Goal: Task Accomplishment & Management: Manage account settings

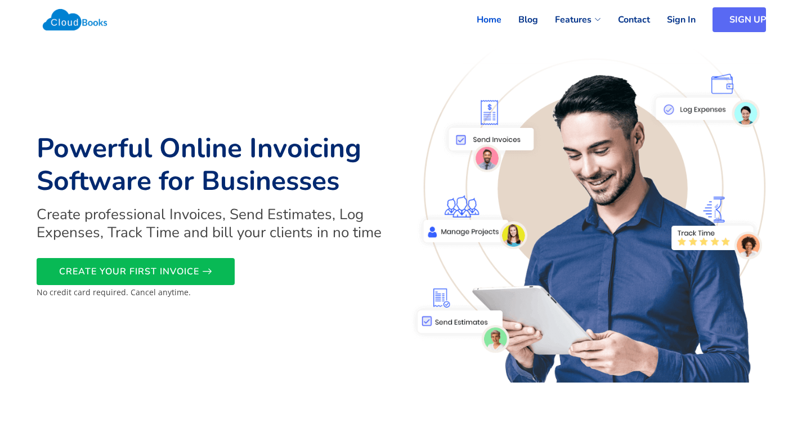
click at [731, 16] on link "SIGN UP" at bounding box center [739, 19] width 53 height 25
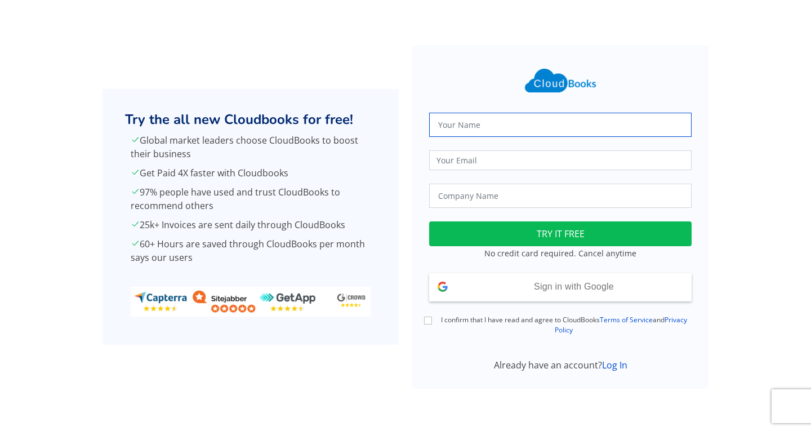
click at [457, 124] on input "text" at bounding box center [560, 125] width 262 height 24
click at [549, 289] on span "Sign in with Google" at bounding box center [574, 286] width 80 height 10
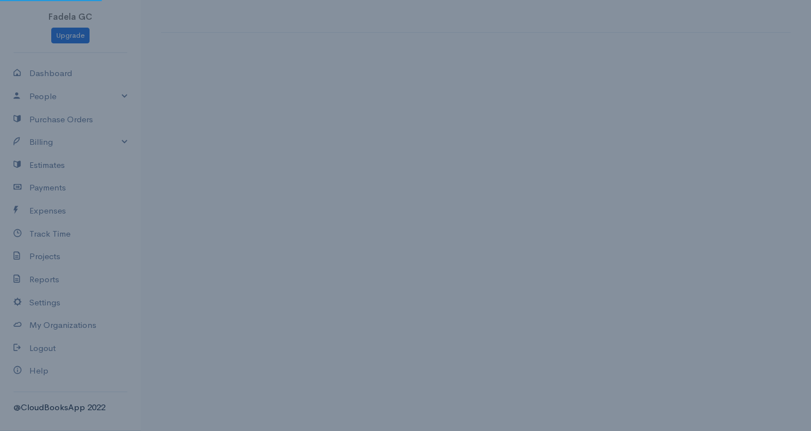
select select "United States"
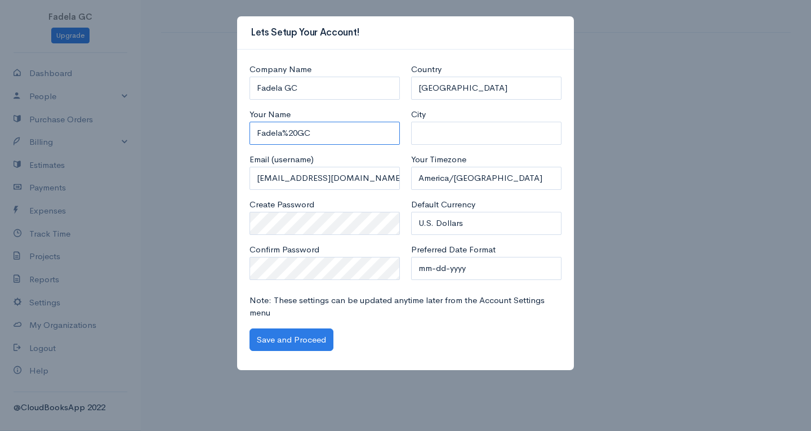
click at [300, 133] on input "Fadela%20GC" at bounding box center [324, 133] width 150 height 23
type input "Fadela GC"
click at [432, 137] on input "City" at bounding box center [486, 133] width 150 height 23
type input "San Antonio"
click at [275, 339] on button "Save and Proceed" at bounding box center [291, 339] width 84 height 23
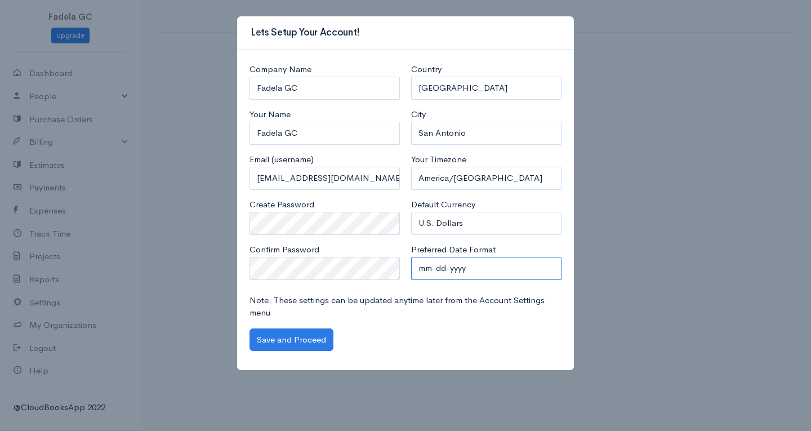
click at [472, 267] on select "mm-dd-yyyy mm/dd/yyyy dd-mm-yyyy dd/mm/yyyy yyyy-mm-dd yyyy/mm/dd" at bounding box center [486, 268] width 150 height 23
click at [305, 336] on button "Save and Proceed" at bounding box center [291, 339] width 84 height 23
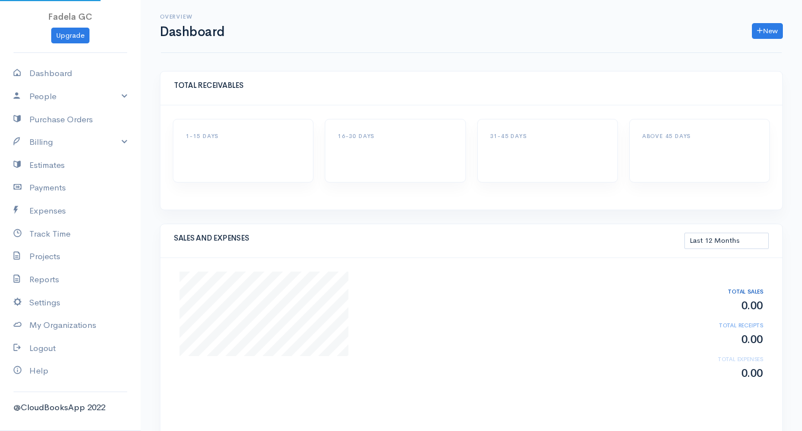
select select "365"
click at [759, 30] on icon at bounding box center [760, 31] width 6 height 8
click at [660, 28] on div "New Invoice Client Quote Project" at bounding box center [509, 31] width 558 height 16
click at [42, 98] on link "People" at bounding box center [70, 96] width 141 height 23
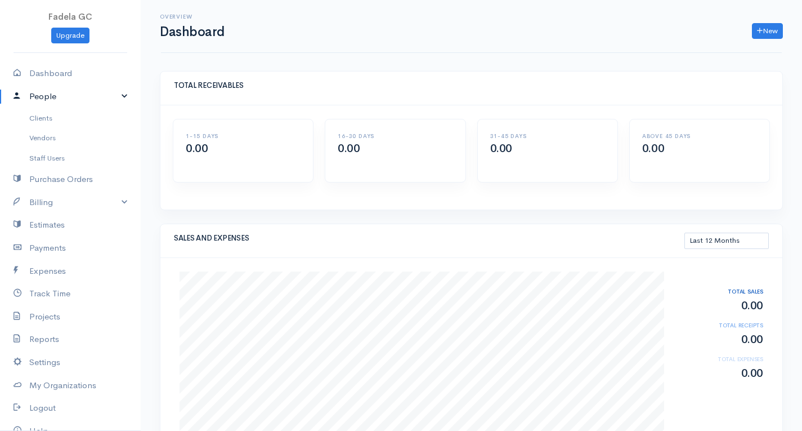
click at [42, 98] on link "People" at bounding box center [70, 96] width 141 height 23
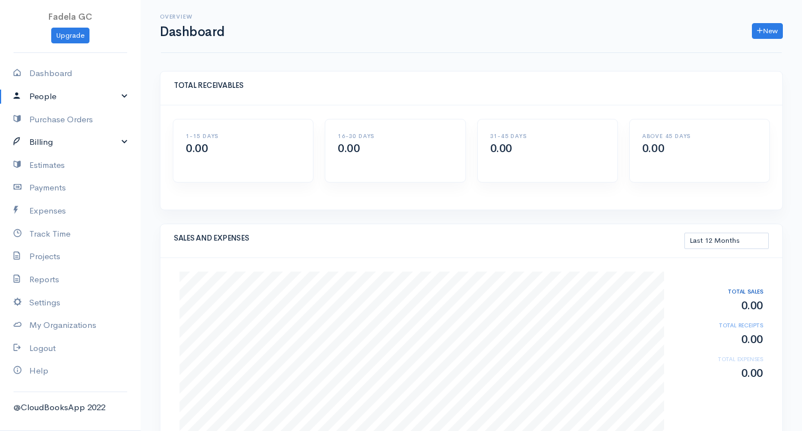
click at [43, 138] on link "Billing" at bounding box center [70, 142] width 141 height 23
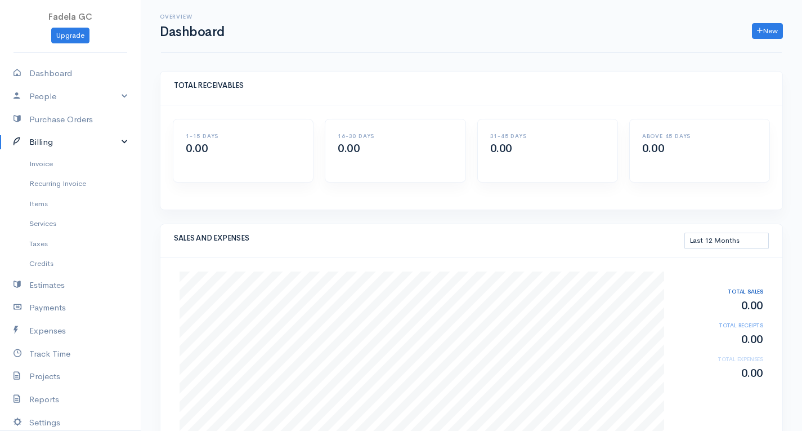
click at [44, 144] on link "Billing" at bounding box center [70, 142] width 141 height 23
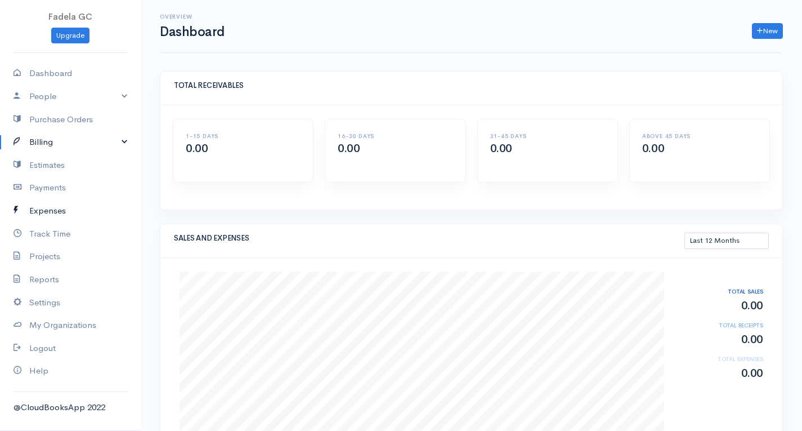
click at [52, 209] on link "Expenses" at bounding box center [70, 210] width 141 height 23
